Goal: Navigation & Orientation: Find specific page/section

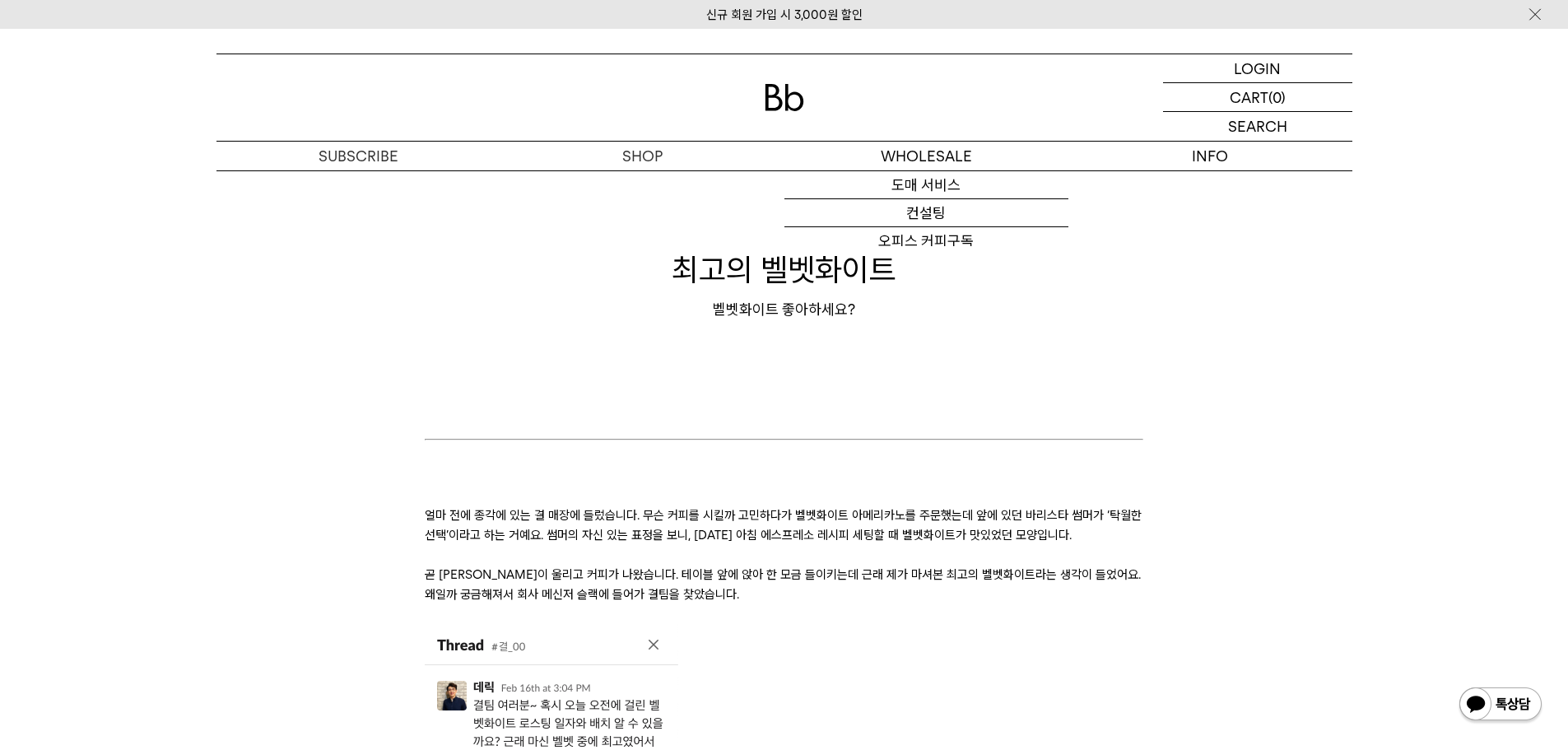
click at [794, 93] on img at bounding box center [784, 97] width 40 height 27
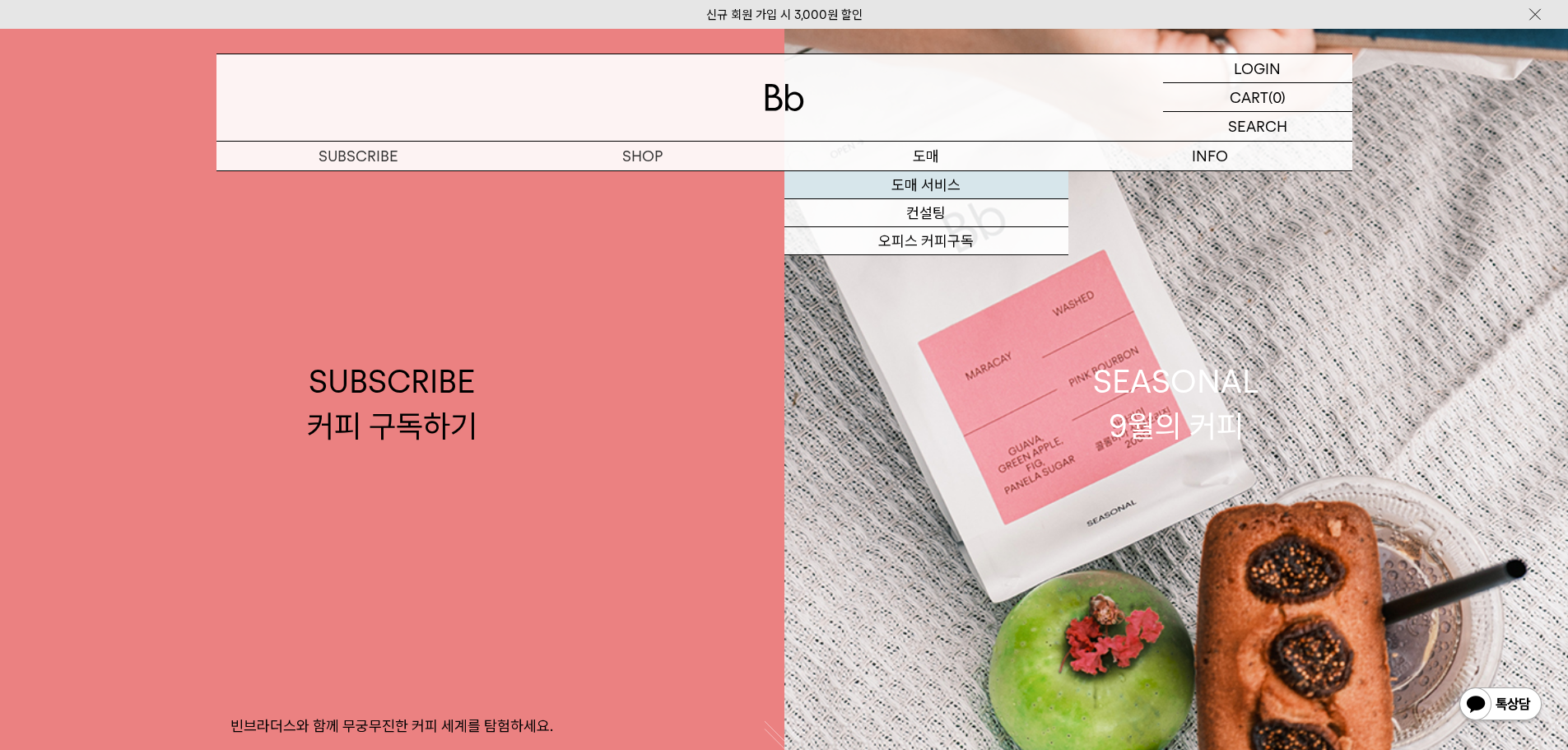
click at [944, 184] on link "도매 서비스" at bounding box center [926, 185] width 284 height 28
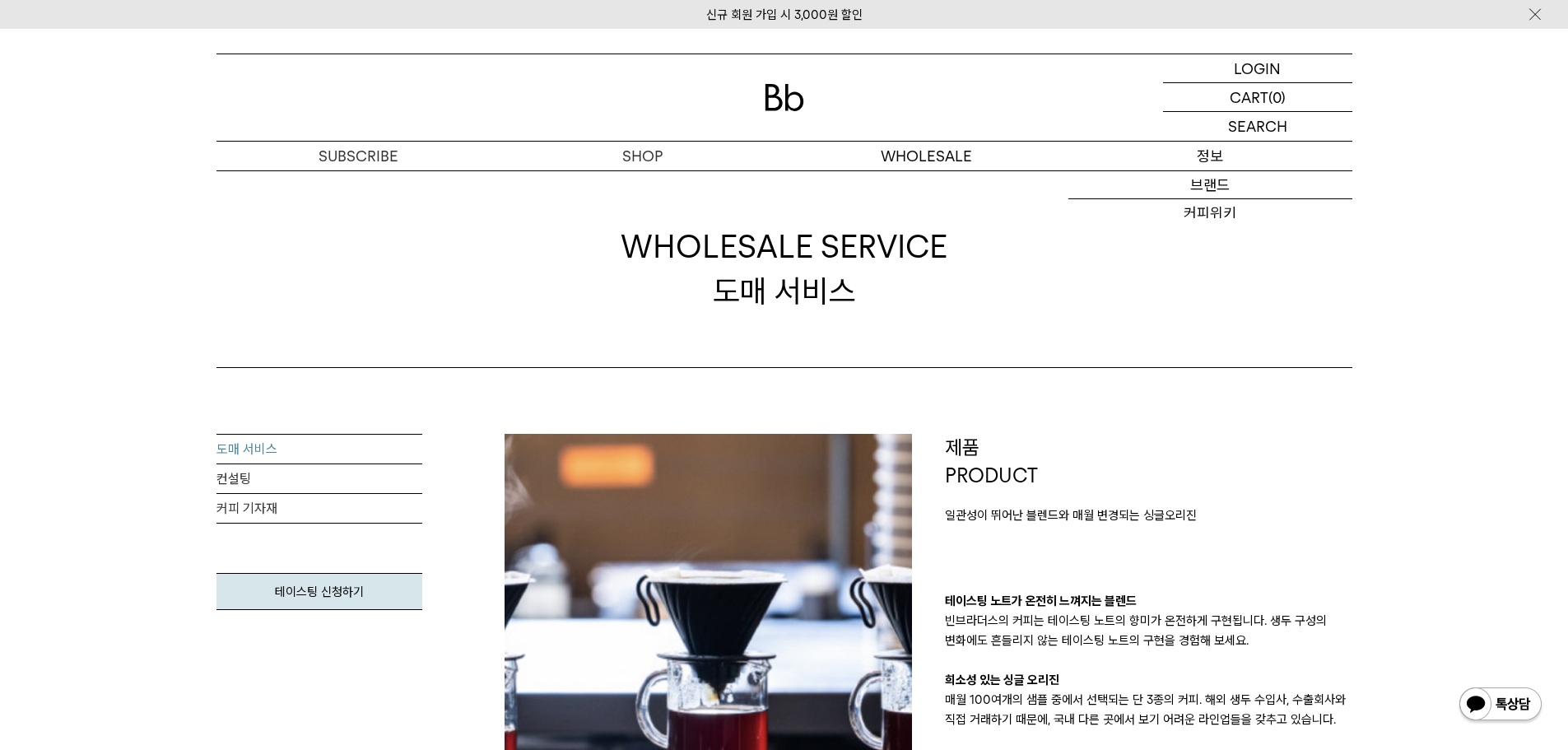
click at [1240, 148] on p "정보" at bounding box center [1210, 156] width 284 height 29
click at [1209, 164] on p "정보" at bounding box center [1210, 156] width 284 height 29
click at [1201, 278] on link "매장안내" at bounding box center [1210, 269] width 284 height 28
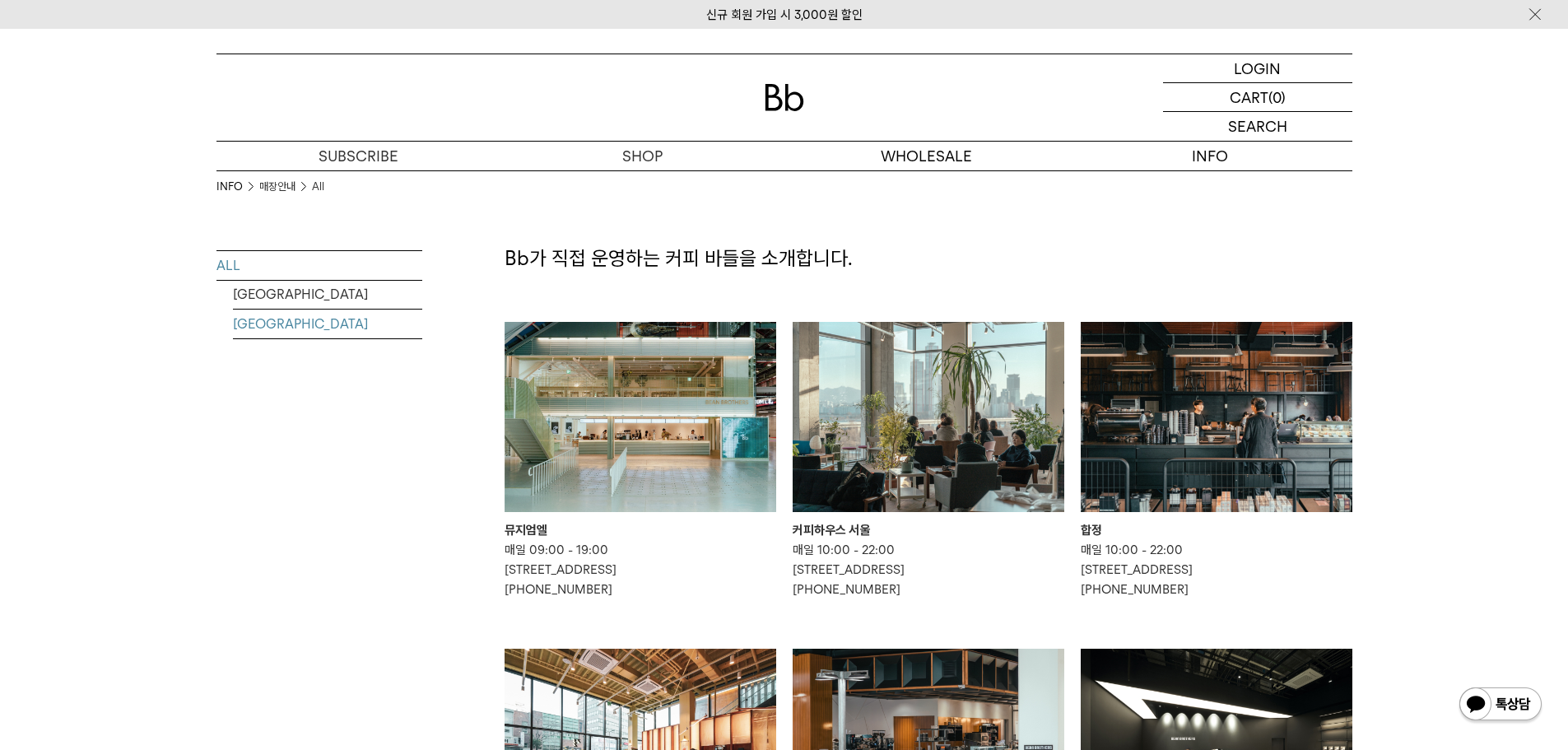
click at [287, 321] on link "[GEOGRAPHIC_DATA]" at bounding box center [327, 323] width 189 height 29
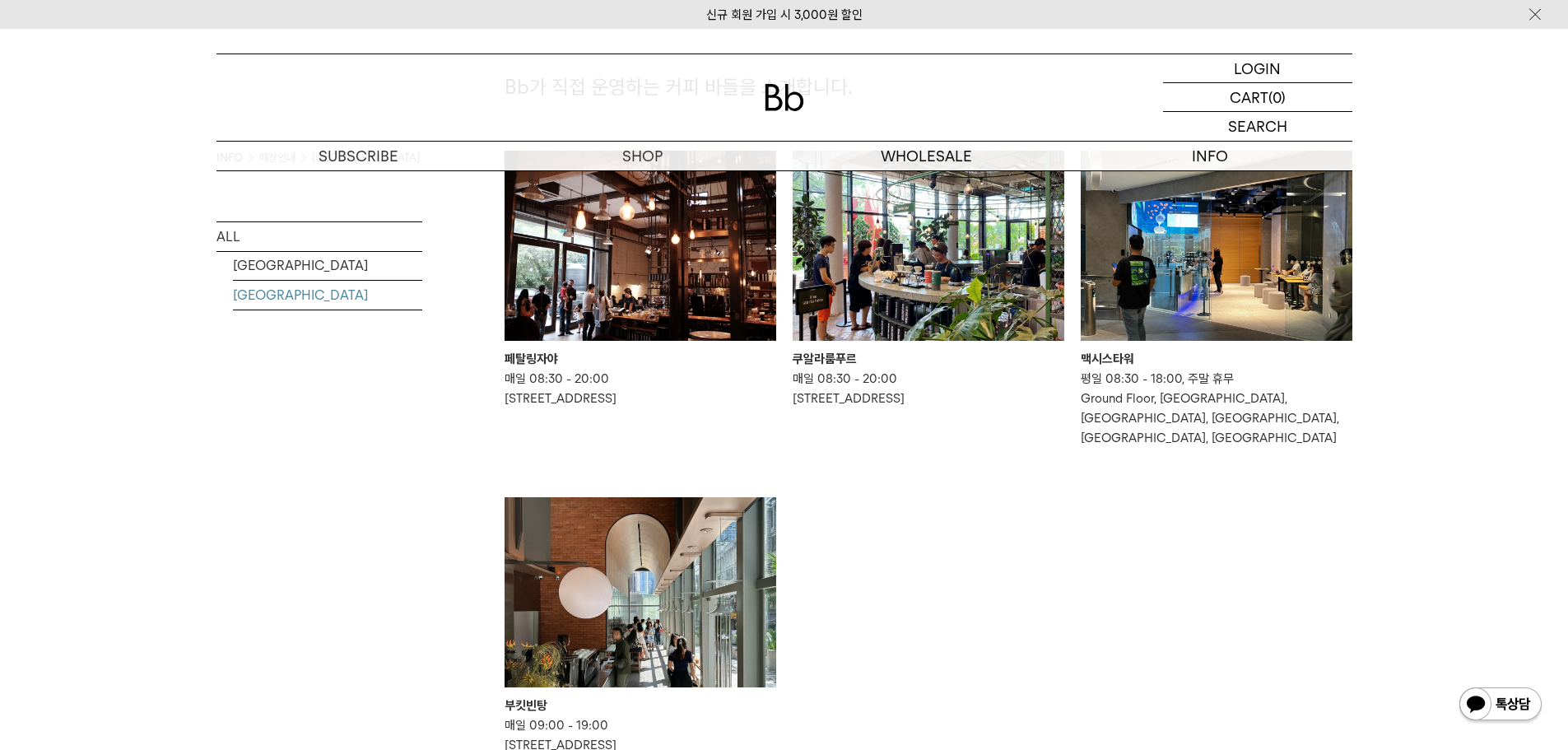
scroll to position [412, 0]
